Goal: Task Accomplishment & Management: Complete application form

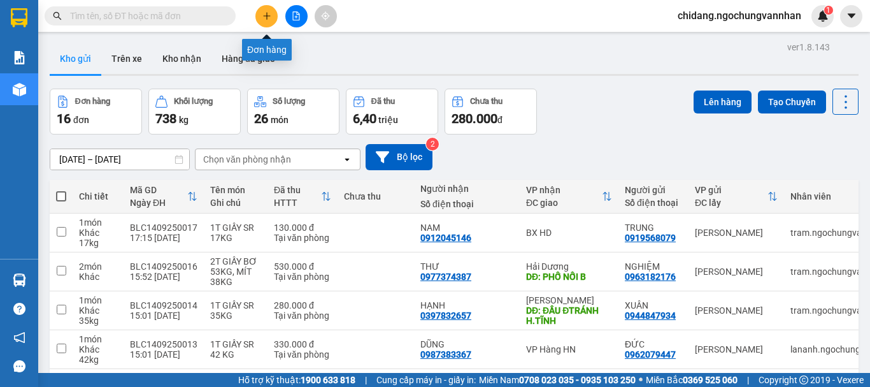
click at [266, 22] on button at bounding box center [266, 16] width 22 height 22
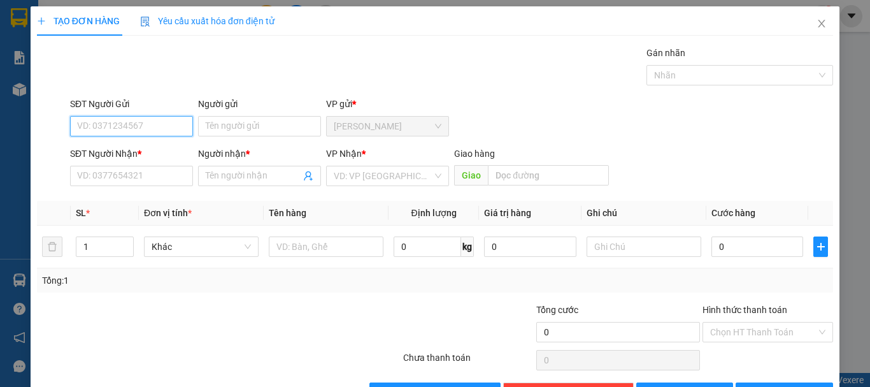
click at [180, 126] on input "SĐT Người Gửi" at bounding box center [131, 126] width 123 height 20
click at [153, 124] on input "SĐT Người Gửi" at bounding box center [131, 126] width 123 height 20
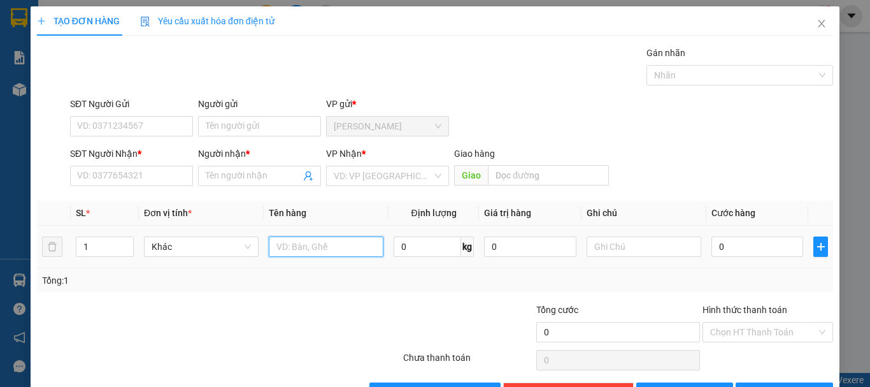
click at [321, 245] on input "text" at bounding box center [326, 246] width 115 height 20
type input "1"
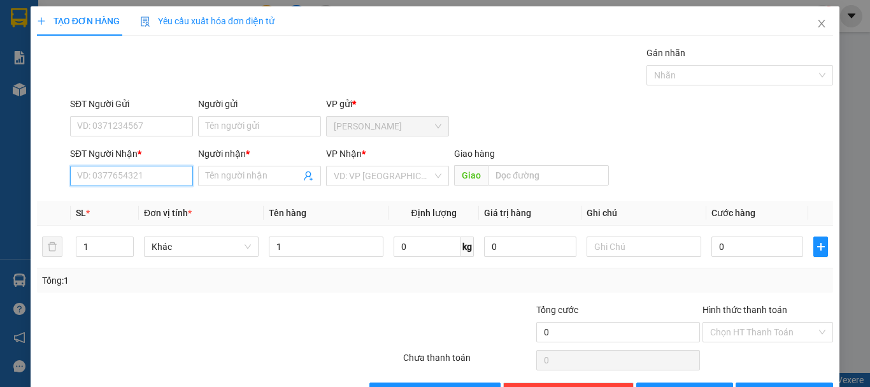
click at [138, 175] on input "SĐT Người Nhận *" at bounding box center [131, 176] width 123 height 20
type input "0976505486"
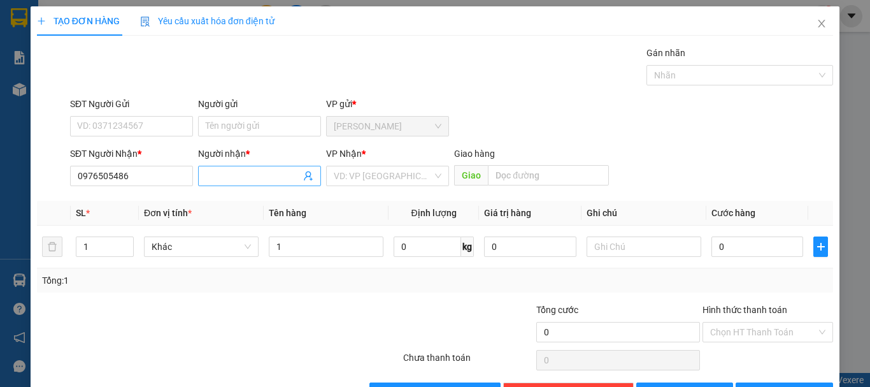
click at [222, 168] on span at bounding box center [259, 176] width 123 height 20
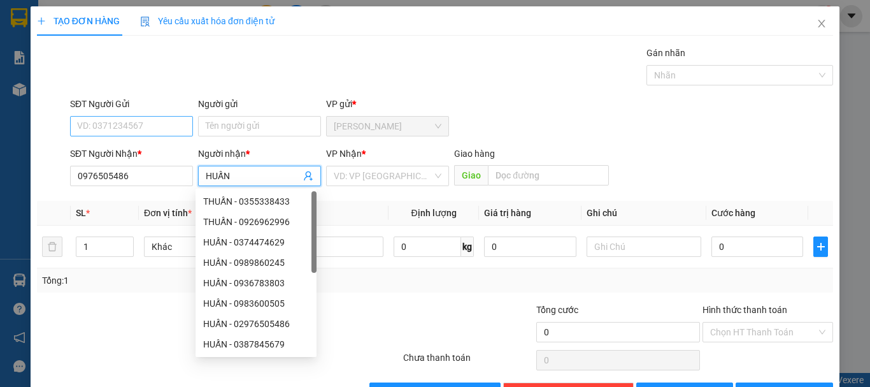
type input "HUẤN"
click at [99, 121] on input "SĐT Người Gửi" at bounding box center [131, 126] width 123 height 20
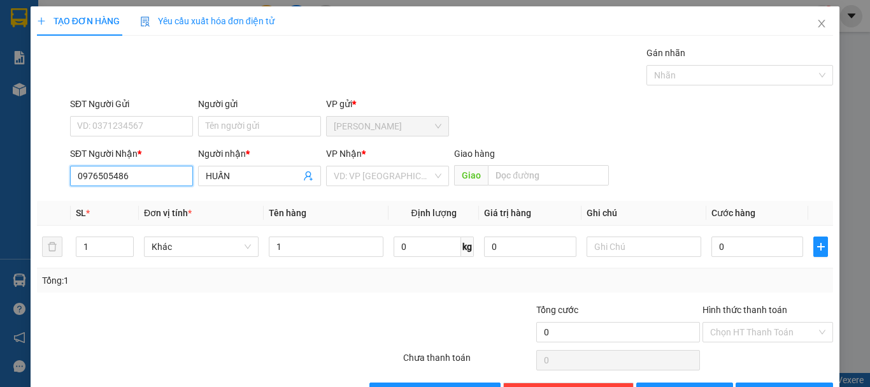
drag, startPoint x: 130, startPoint y: 175, endPoint x: 76, endPoint y: 176, distance: 53.5
click at [76, 176] on input "0976505486" at bounding box center [131, 176] width 123 height 20
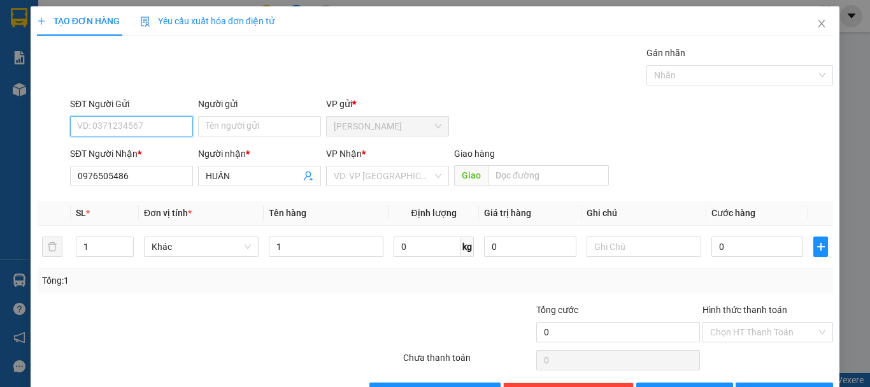
click at [96, 122] on input "SĐT Người Gửi" at bounding box center [131, 126] width 123 height 20
paste input "0976505486"
type input "0976505486"
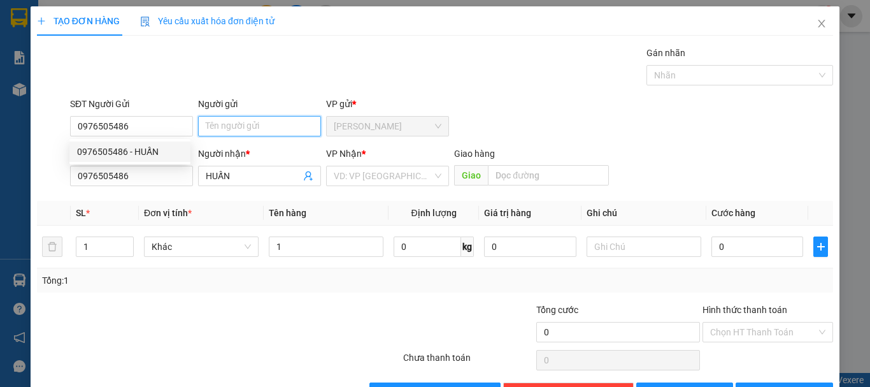
click at [239, 128] on input "Người gửi" at bounding box center [259, 126] width 123 height 20
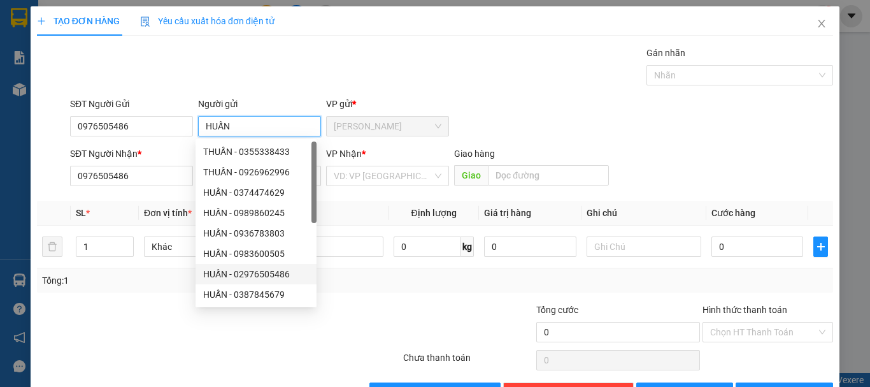
type input "HUẤN"
click at [329, 311] on div at bounding box center [335, 325] width 133 height 45
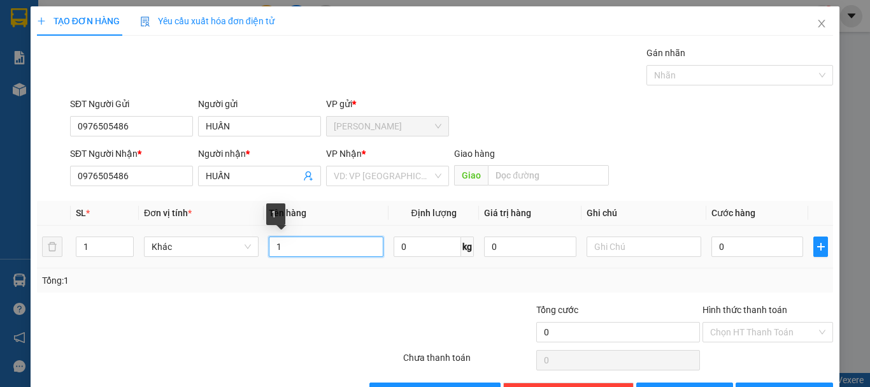
click at [290, 242] on input "1" at bounding box center [326, 246] width 115 height 20
type input "1 T GIẤY SR 38KG"
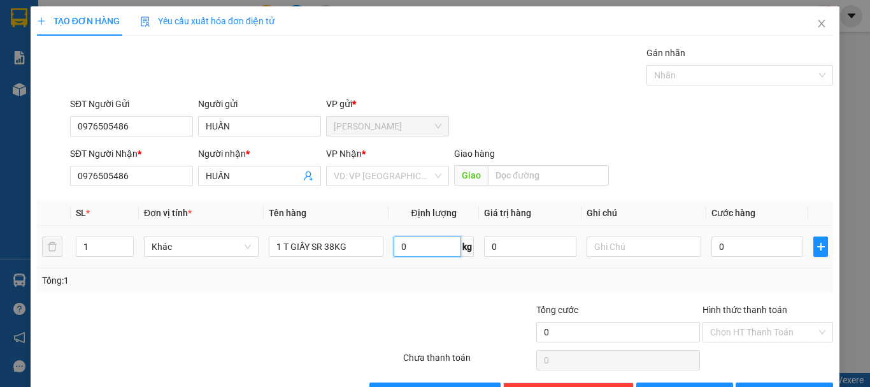
click at [421, 246] on input "0" at bounding box center [428, 246] width 68 height 20
type input "38"
click at [730, 252] on input "0" at bounding box center [757, 246] width 92 height 20
type input "3"
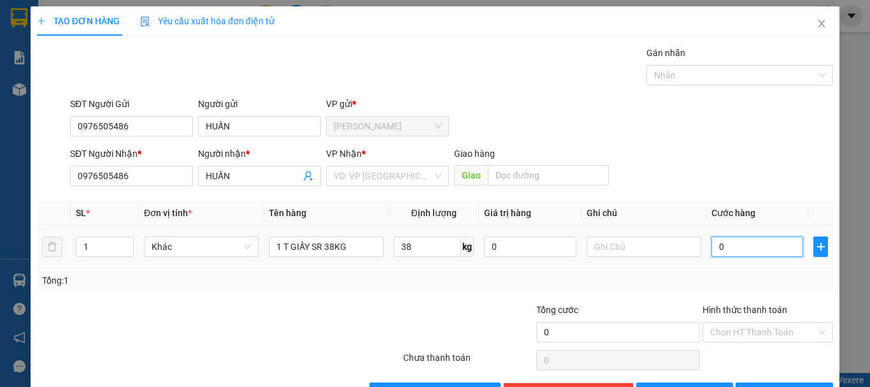
type input "3"
type input "30"
type input "300"
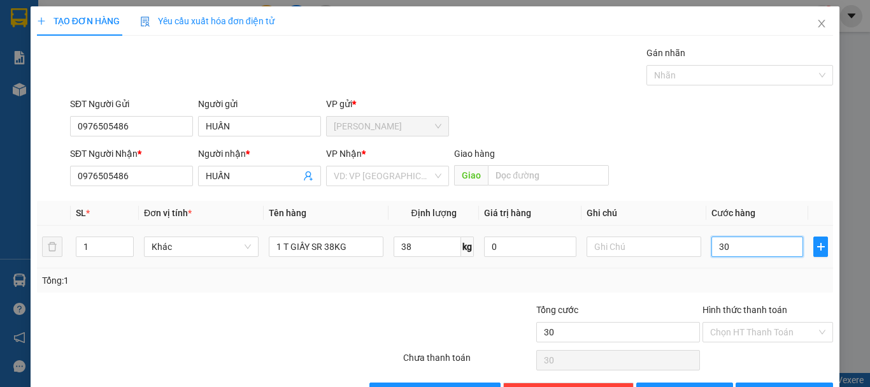
type input "300"
type input "3.000"
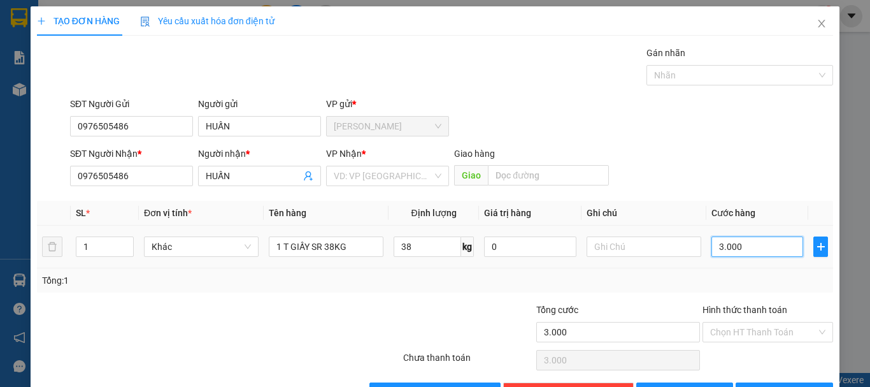
type input "30.000"
type input "300.000"
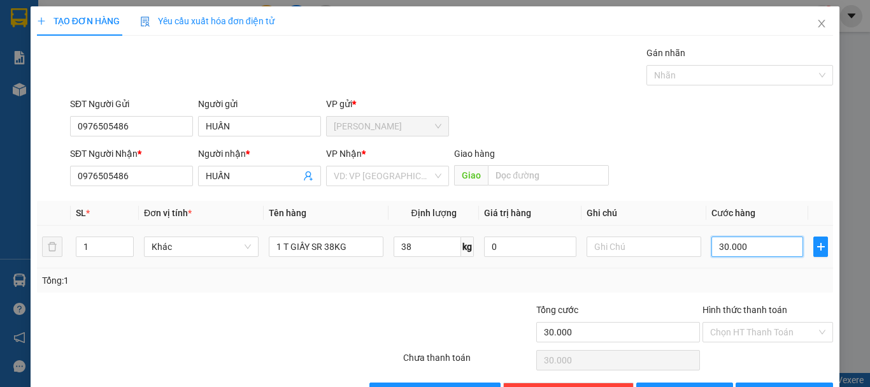
type input "300.000"
click at [750, 332] on input "Hình thức thanh toán" at bounding box center [763, 331] width 106 height 19
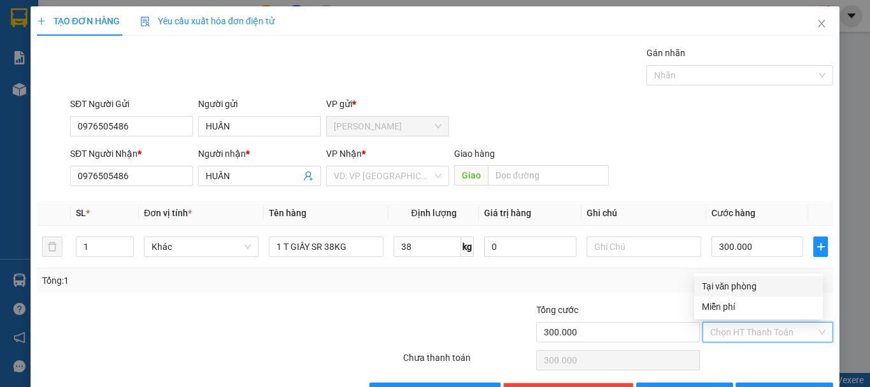
click at [749, 285] on div "Tại văn phòng" at bounding box center [758, 286] width 113 height 14
type input "0"
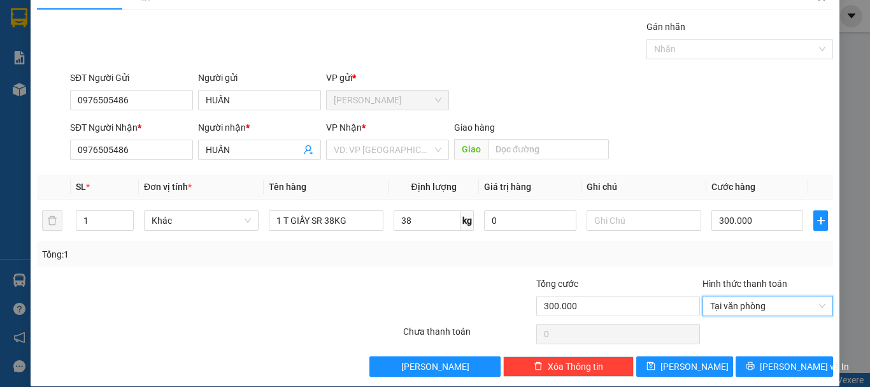
scroll to position [41, 0]
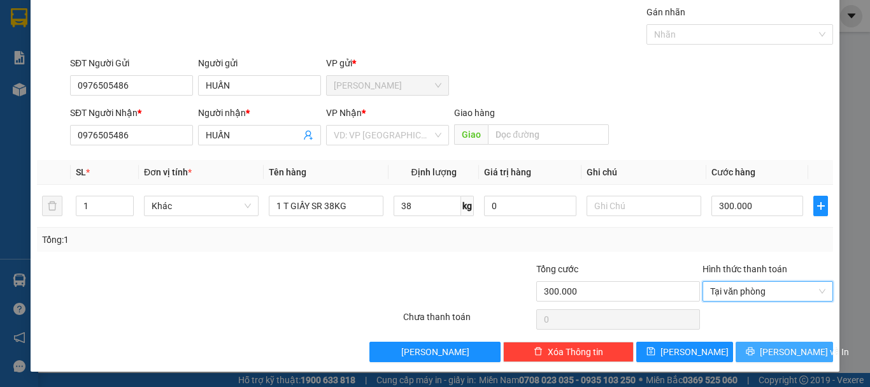
click at [778, 357] on span "Lưu và In" at bounding box center [804, 352] width 89 height 14
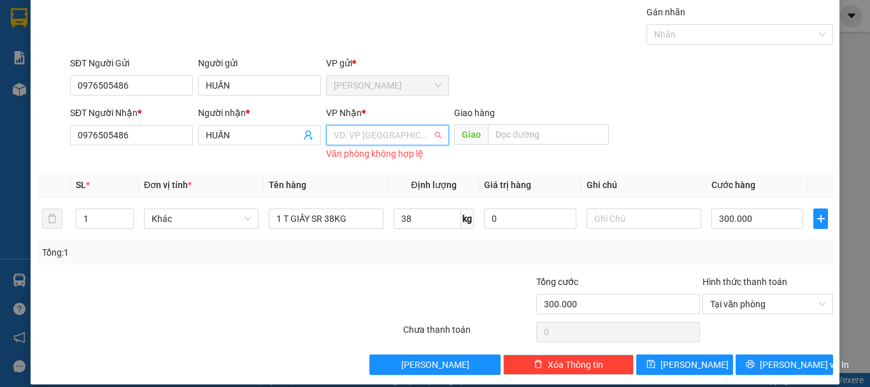
click at [406, 128] on input "search" at bounding box center [383, 134] width 99 height 19
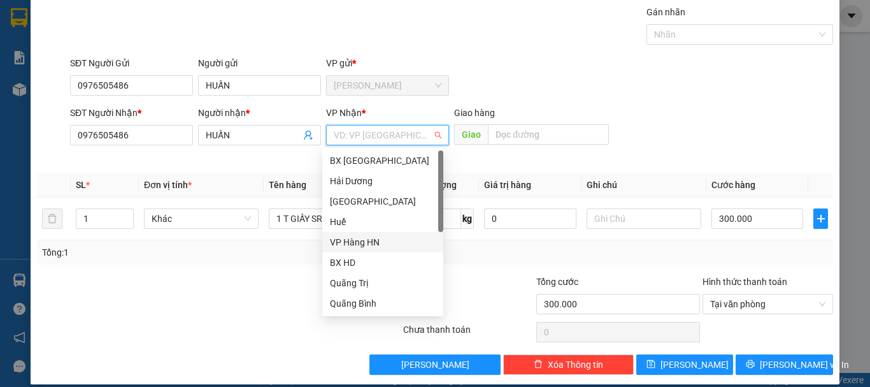
click at [367, 240] on div "VP Hàng HN" at bounding box center [383, 242] width 106 height 14
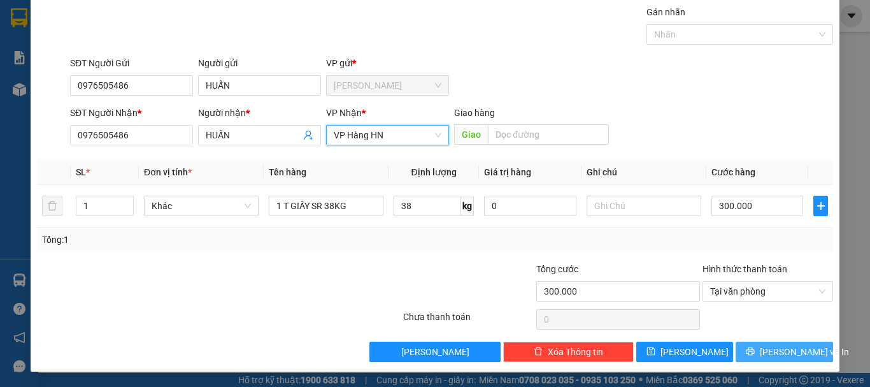
click at [793, 354] on span "Lưu và In" at bounding box center [804, 352] width 89 height 14
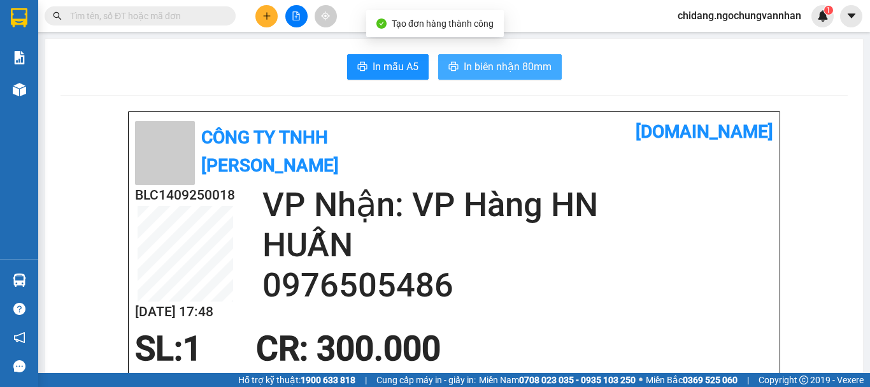
click at [486, 63] on span "In biên nhận 80mm" at bounding box center [508, 67] width 88 height 16
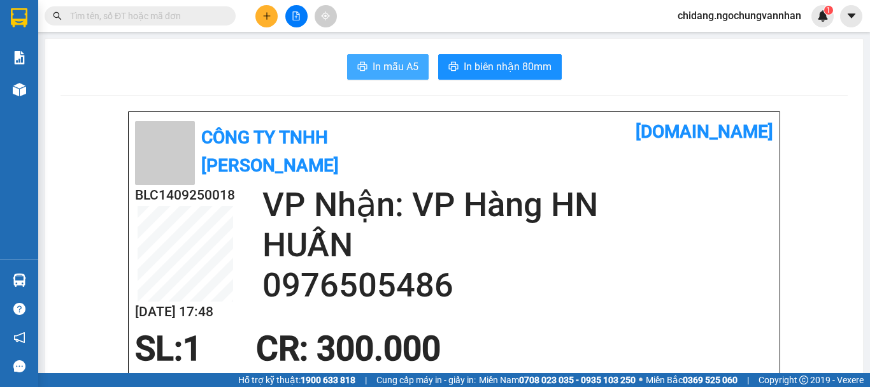
click at [396, 69] on span "In mẫu A5" at bounding box center [396, 67] width 46 height 16
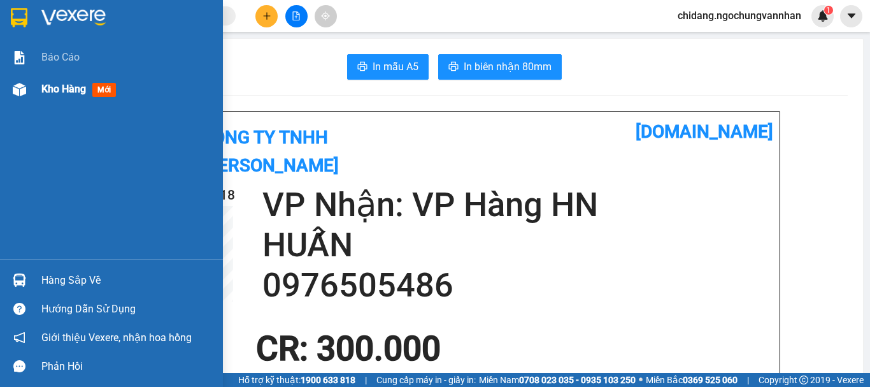
click at [15, 86] on img at bounding box center [19, 89] width 13 height 13
